Goal: Check status: Check status

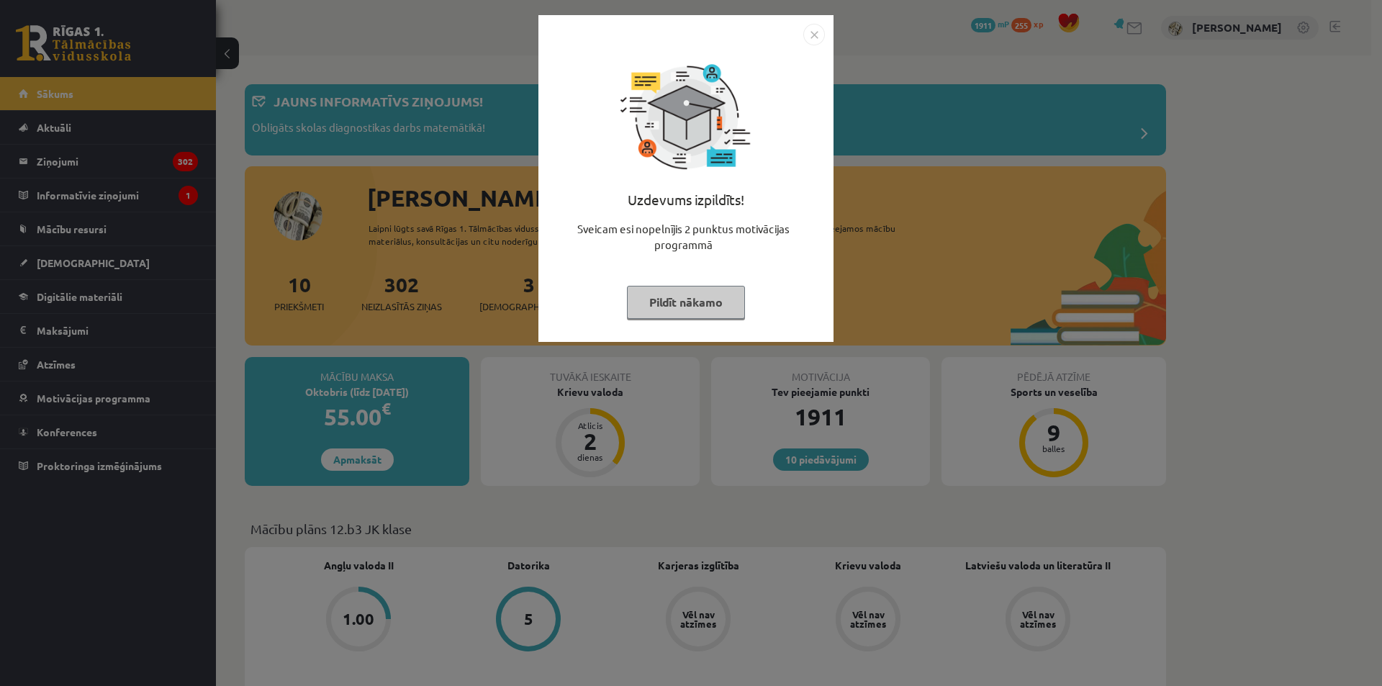
click at [673, 300] on button "Pildīt nākamo" at bounding box center [686, 302] width 118 height 33
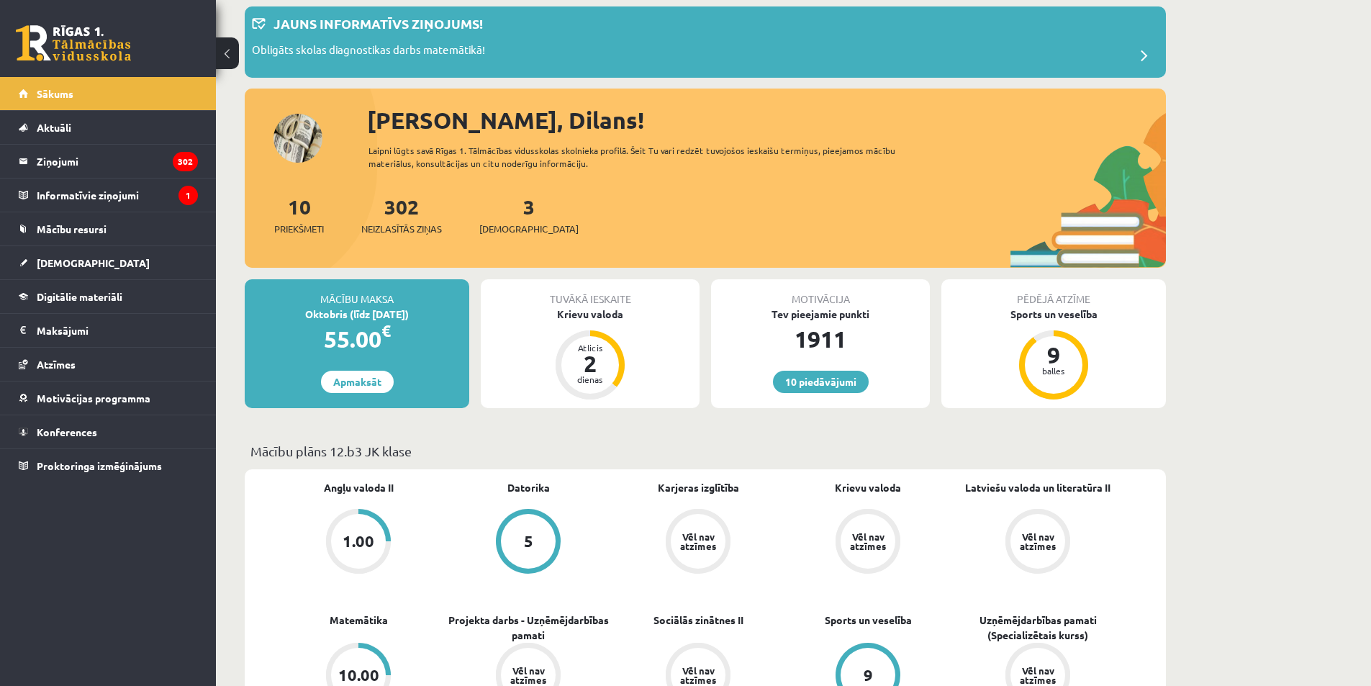
scroll to position [72, 0]
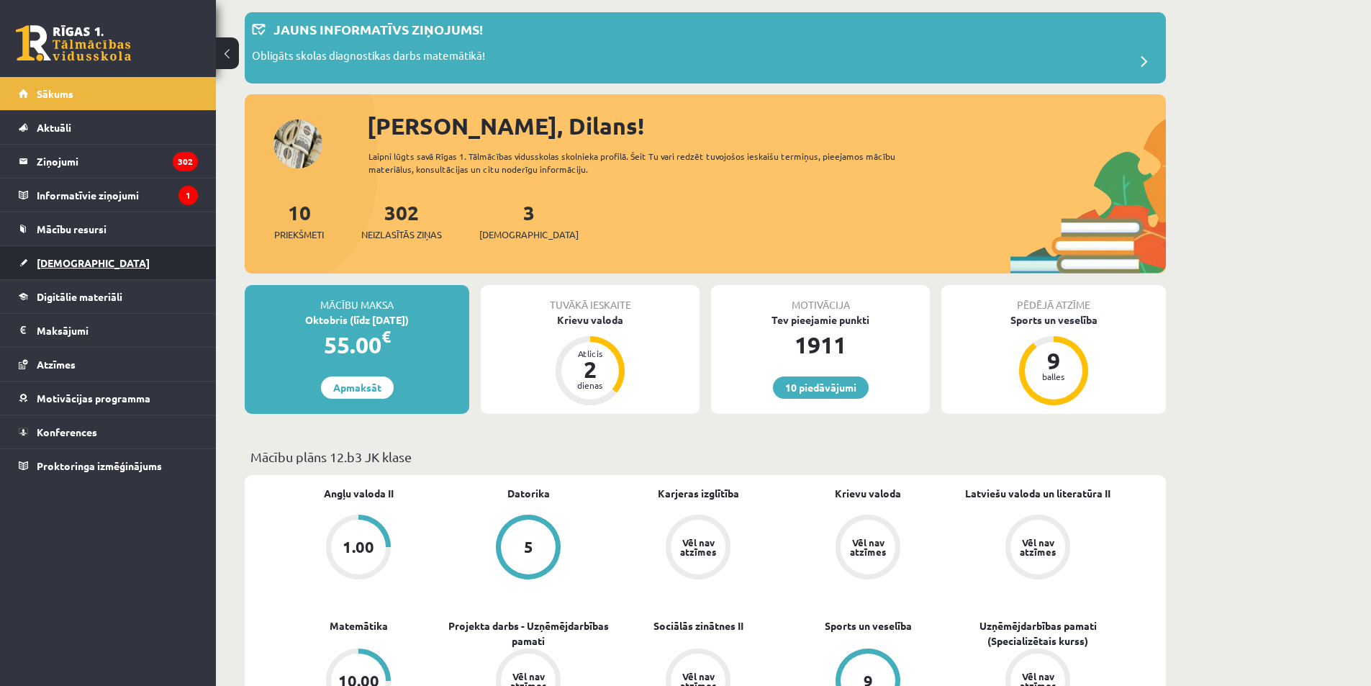
click at [141, 252] on link "[DEMOGRAPHIC_DATA]" at bounding box center [108, 262] width 179 height 33
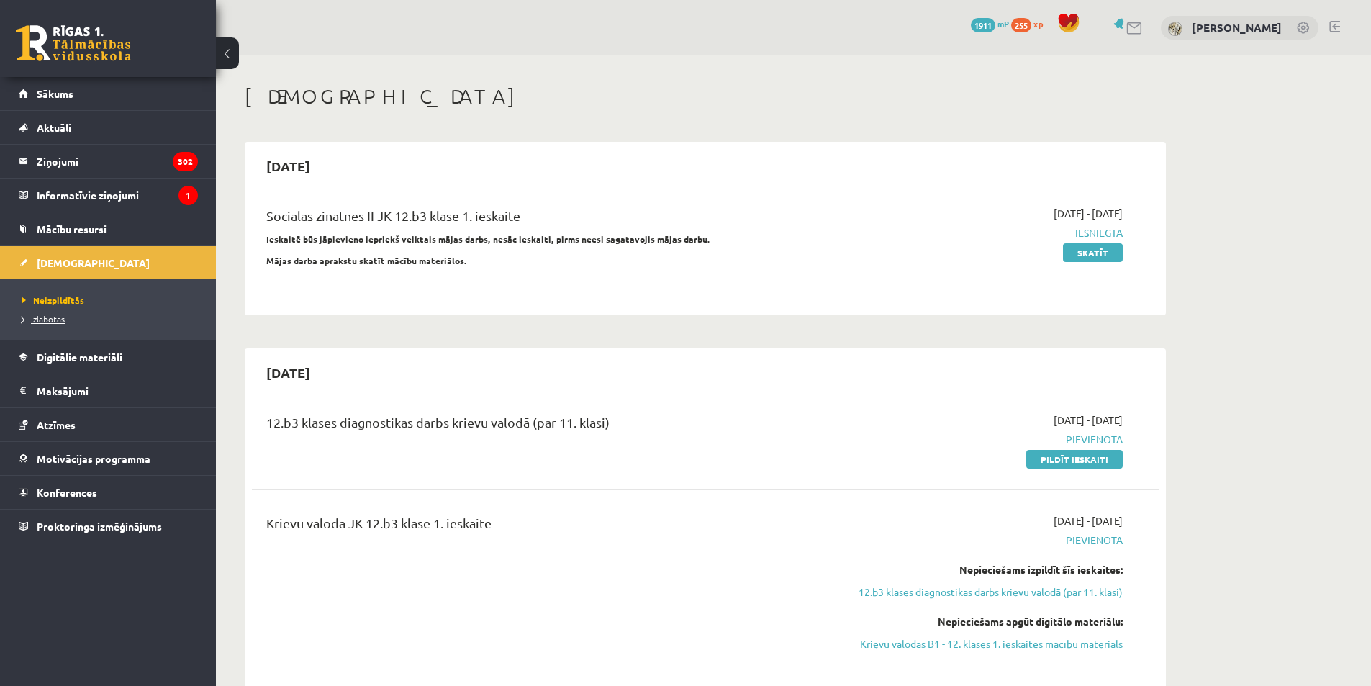
click at [56, 321] on span "Izlabotās" at bounding box center [43, 319] width 43 height 12
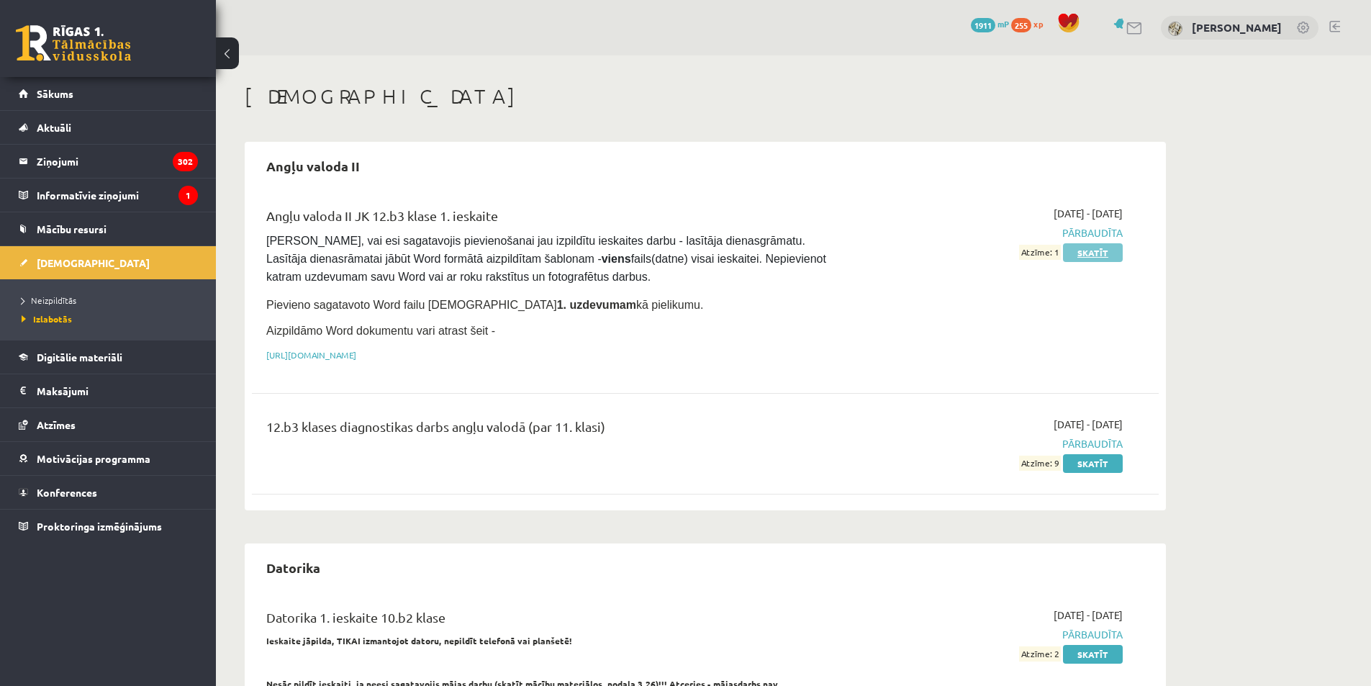
click at [1080, 250] on link "Skatīt" at bounding box center [1093, 252] width 60 height 19
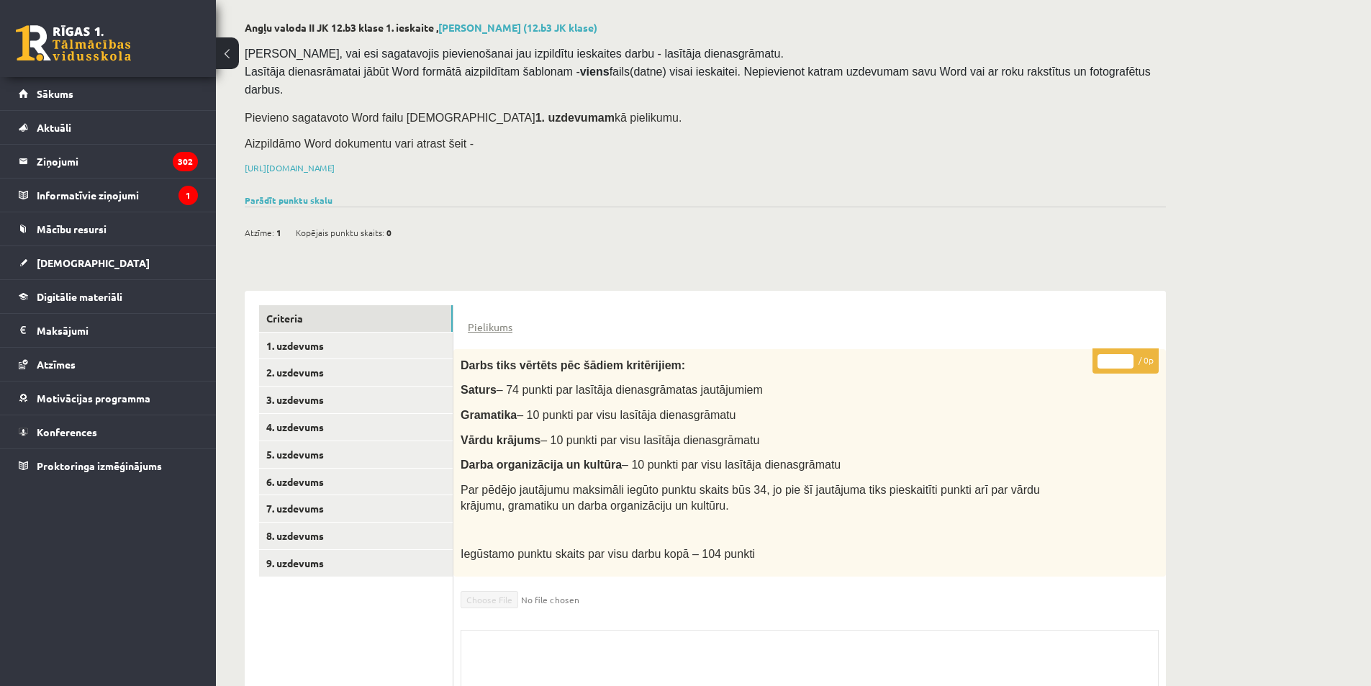
scroll to position [181, 0]
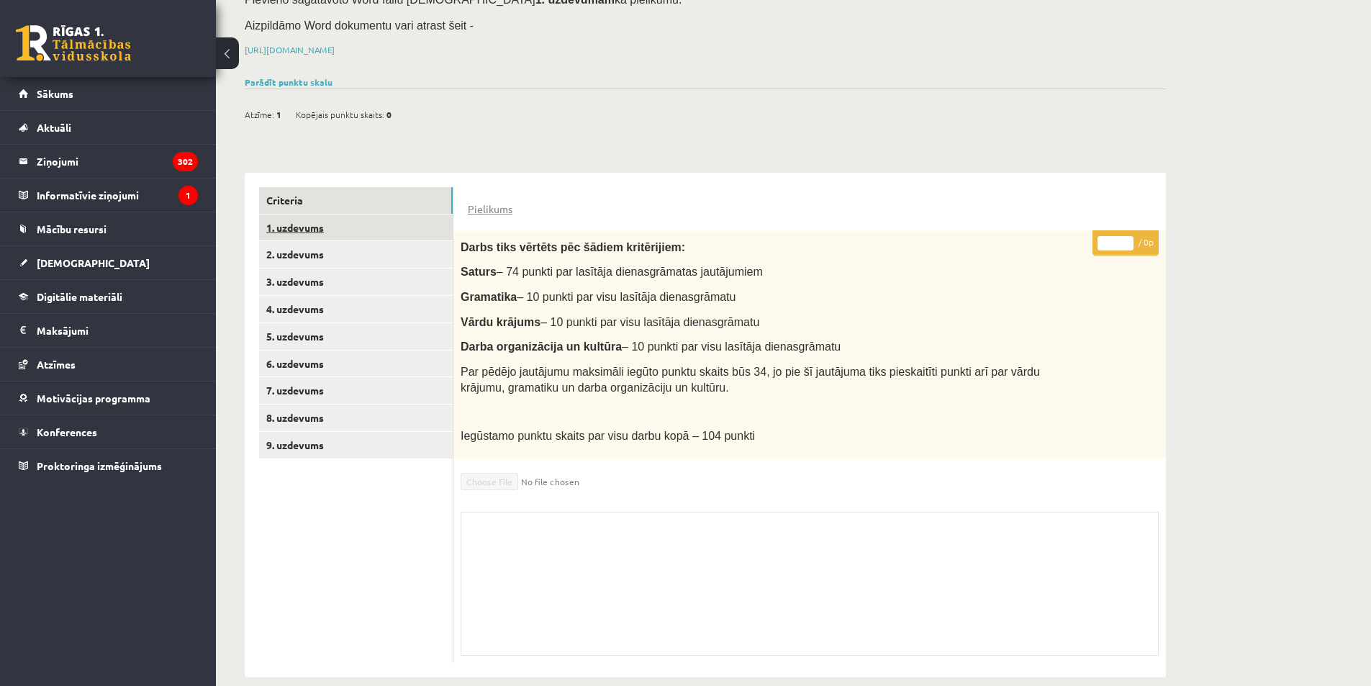
click at [324, 214] on link "1. uzdevums" at bounding box center [356, 227] width 194 height 27
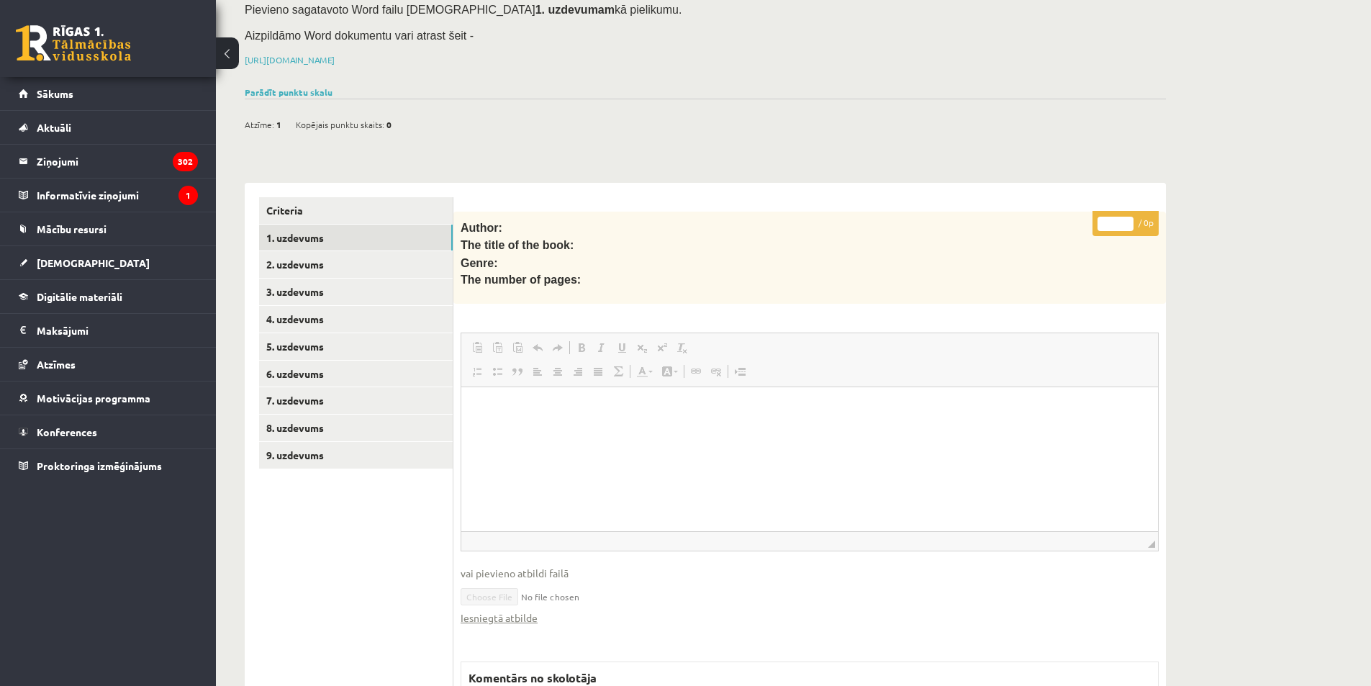
scroll to position [168, 0]
drag, startPoint x: 394, startPoint y: 158, endPoint x: 387, endPoint y: 159, distance: 8.0
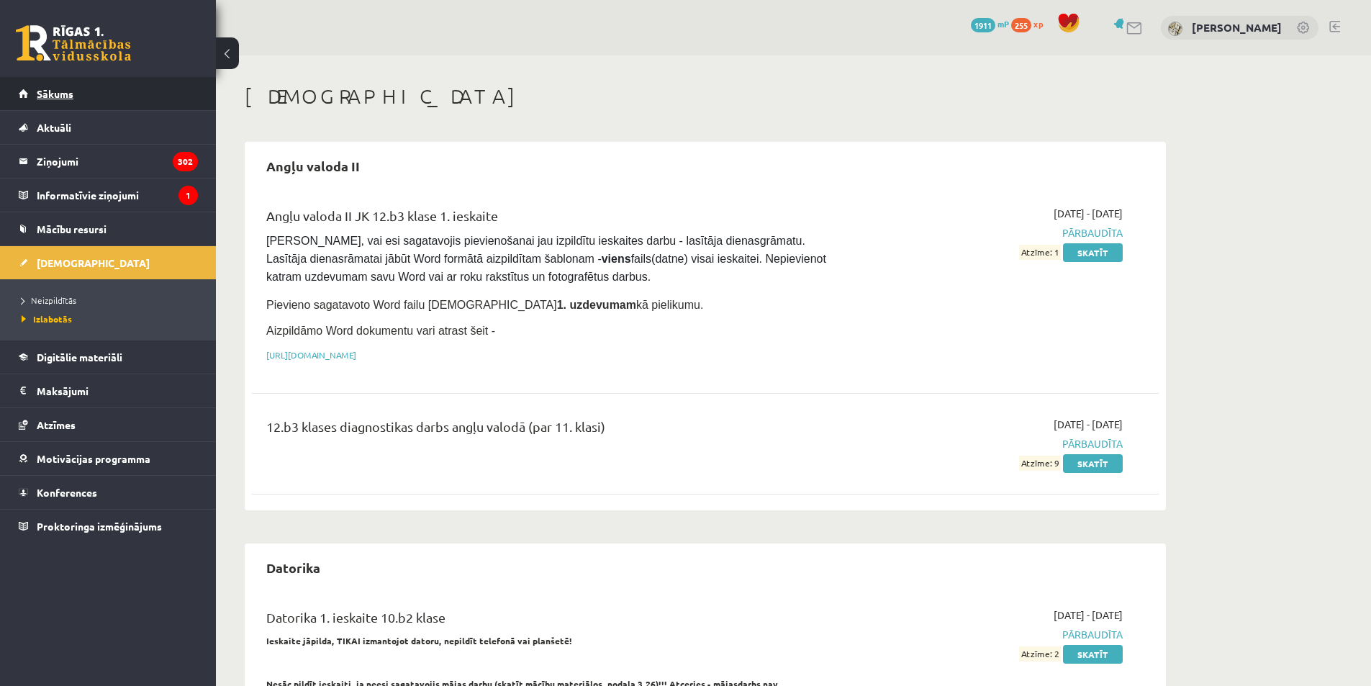
click at [114, 103] on link "Sākums" at bounding box center [108, 93] width 179 height 33
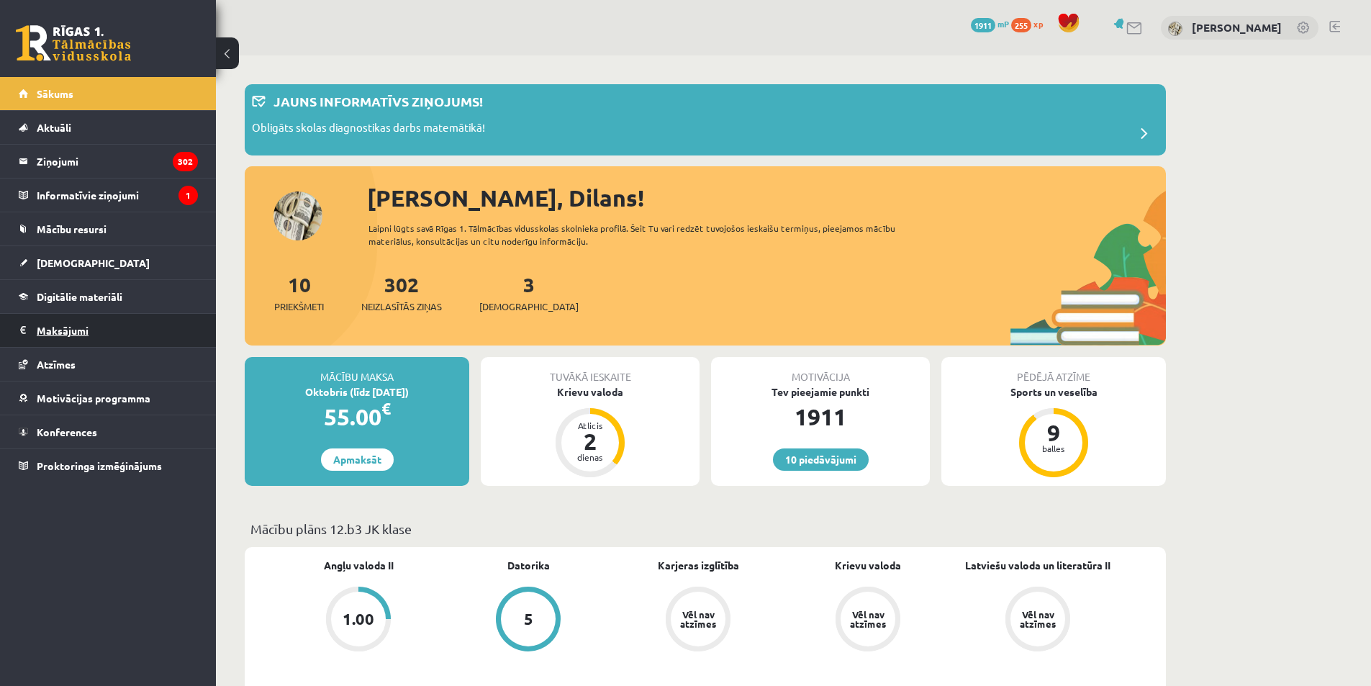
click at [105, 317] on legend "Maksājumi 0" at bounding box center [117, 330] width 161 height 33
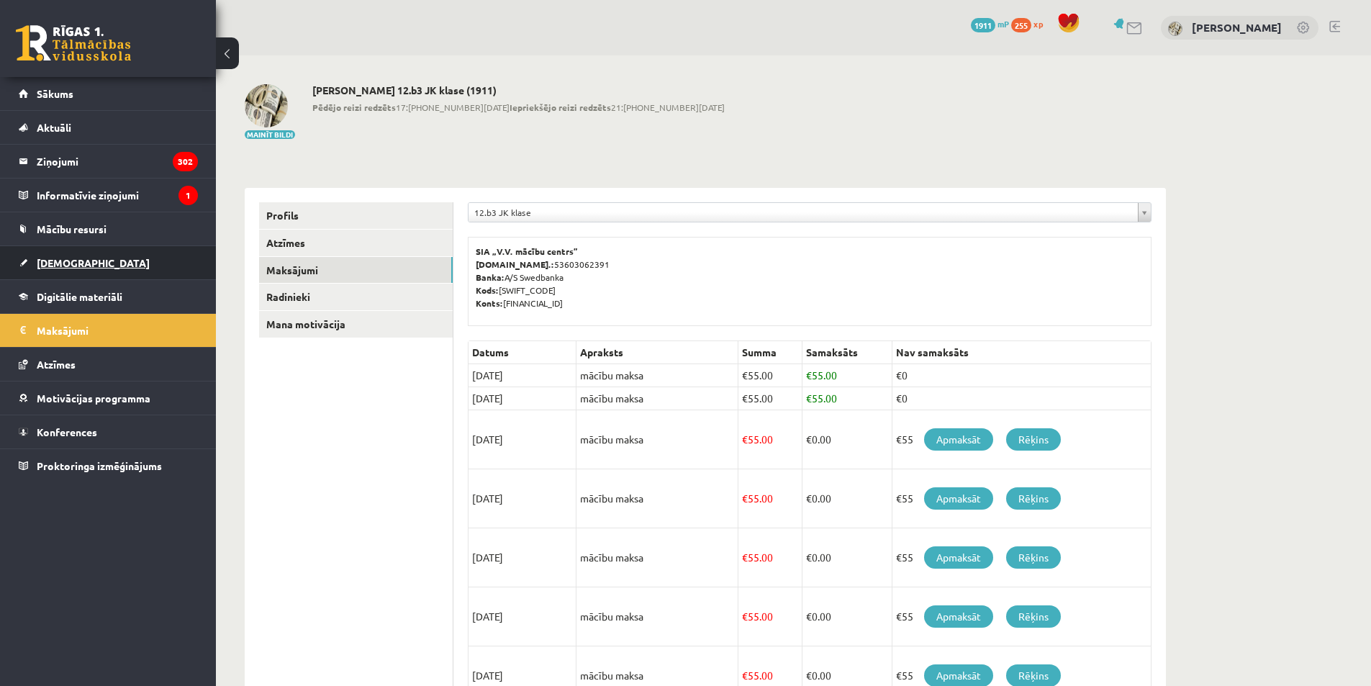
click at [99, 253] on link "[DEMOGRAPHIC_DATA]" at bounding box center [108, 262] width 179 height 33
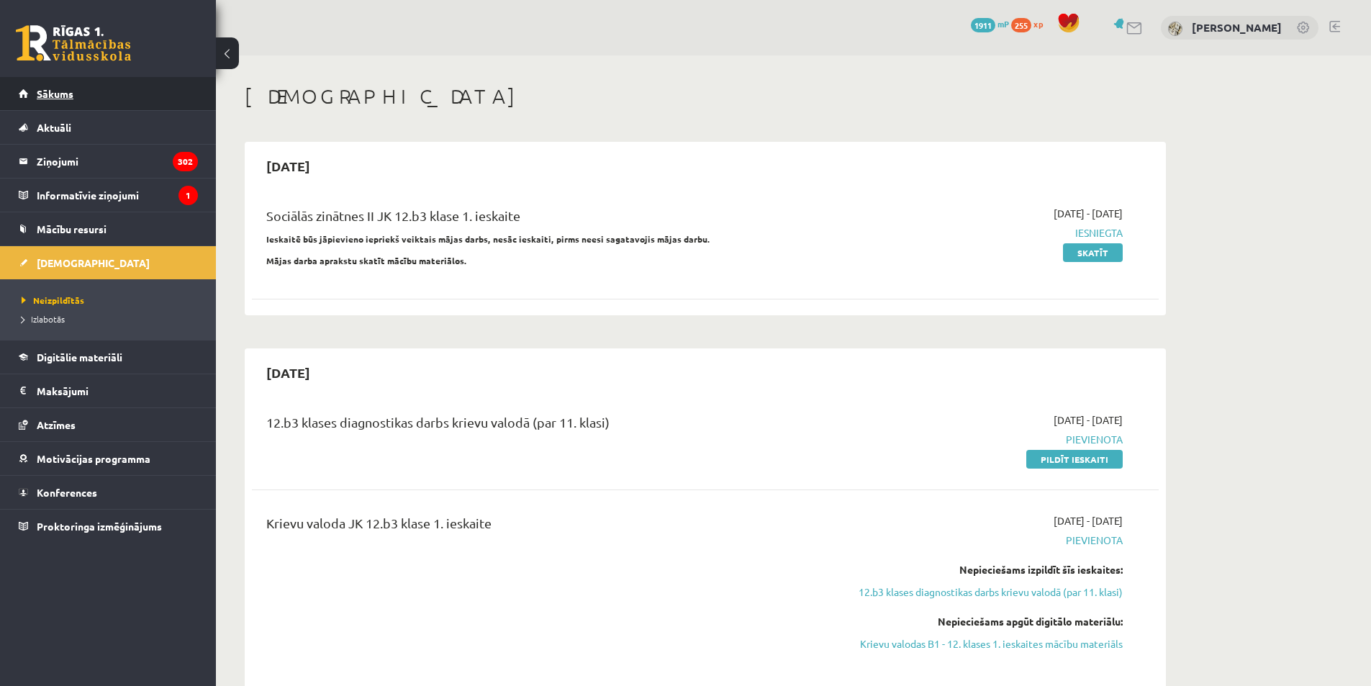
click at [114, 99] on link "Sākums" at bounding box center [108, 93] width 179 height 33
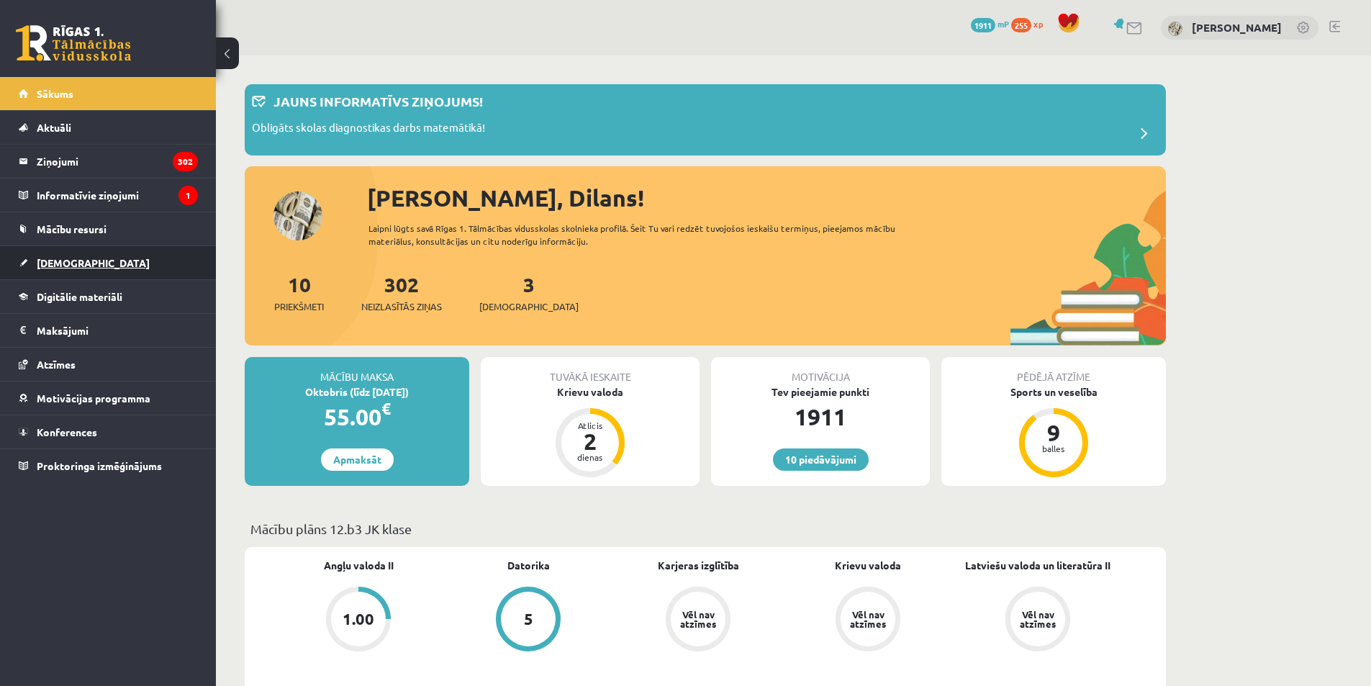
click at [100, 273] on link "[DEMOGRAPHIC_DATA]" at bounding box center [108, 262] width 179 height 33
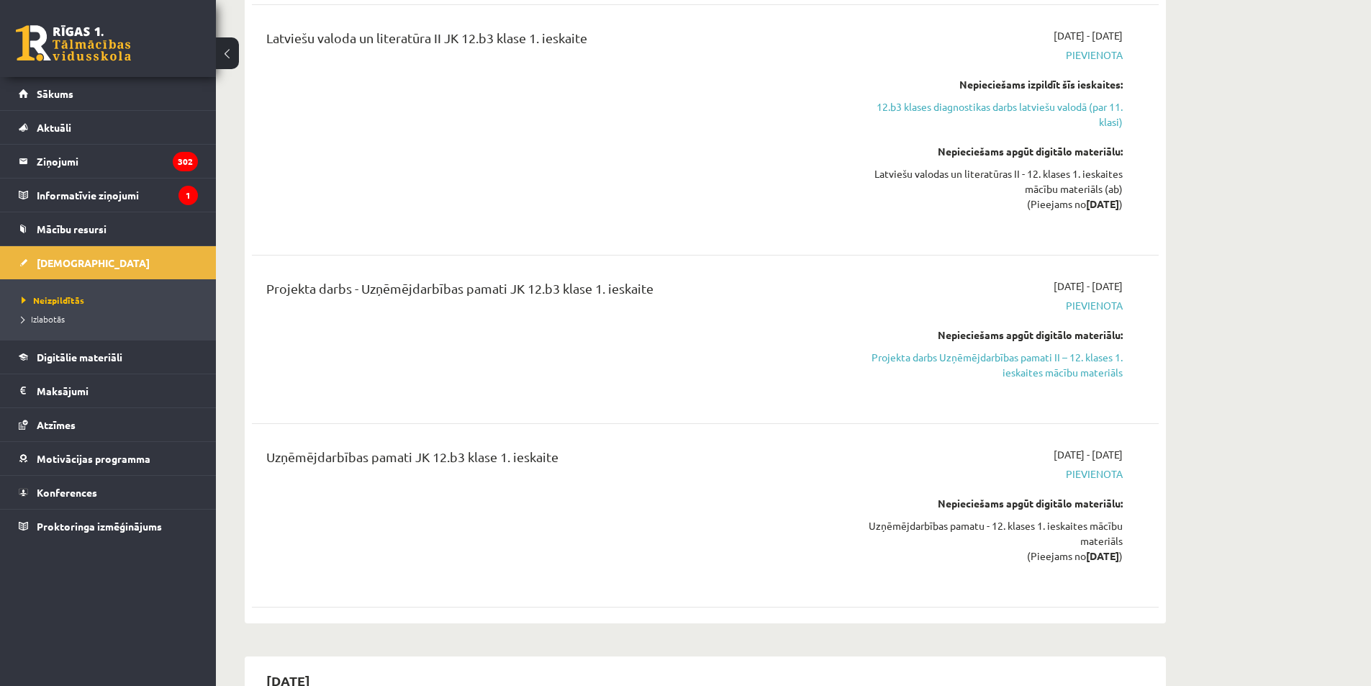
scroll to position [1152, 0]
